Goal: Navigation & Orientation: Find specific page/section

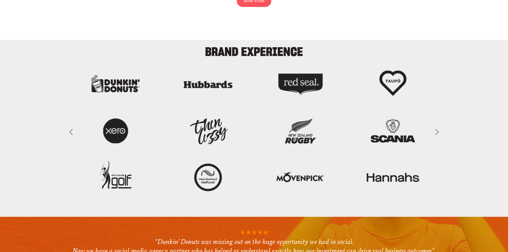
scroll to position [1359, 0]
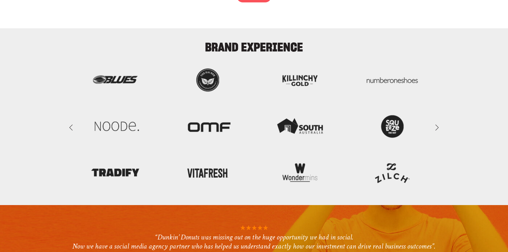
click at [423, 128] on img at bounding box center [253, 127] width 387 height 131
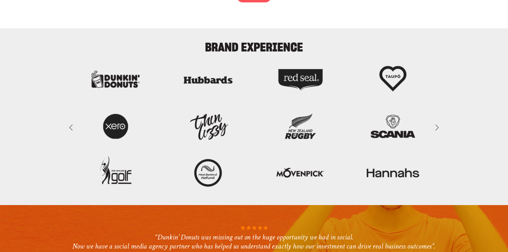
click at [423, 128] on img at bounding box center [253, 127] width 387 height 131
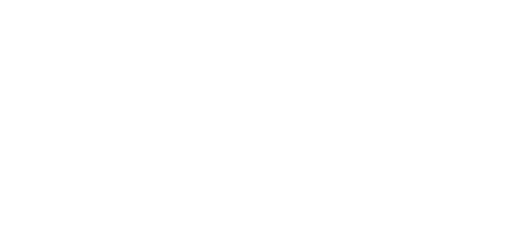
scroll to position [0, 0]
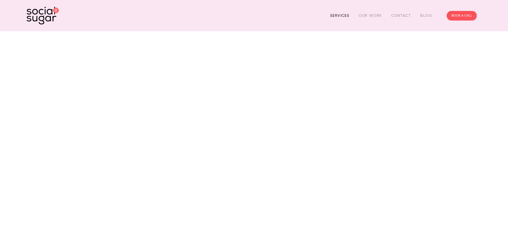
click at [335, 15] on link "Services" at bounding box center [339, 15] width 19 height 8
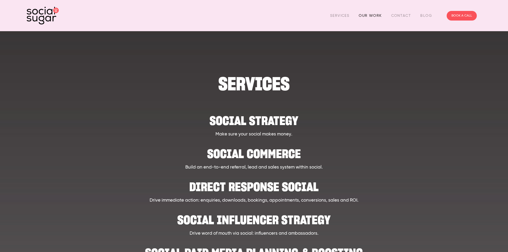
click at [372, 17] on link "Our Work" at bounding box center [369, 15] width 23 height 8
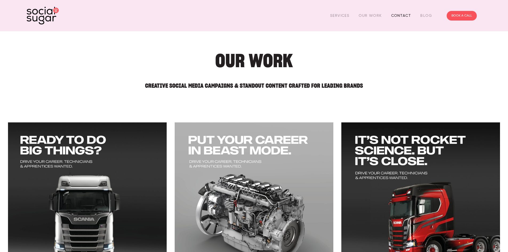
click at [399, 14] on link "Contact" at bounding box center [401, 15] width 20 height 8
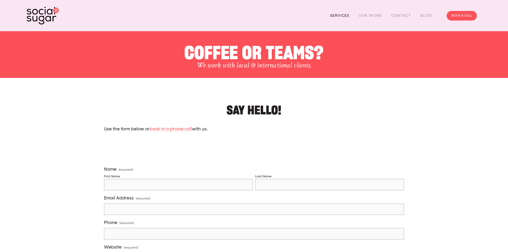
click at [339, 15] on link "Services" at bounding box center [339, 15] width 19 height 8
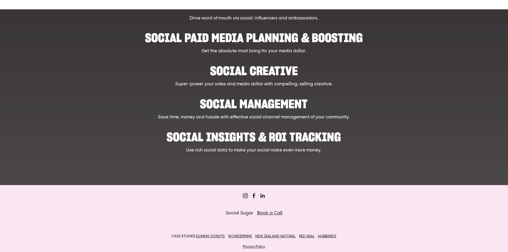
scroll to position [238, 0]
